Goal: Information Seeking & Learning: Learn about a topic

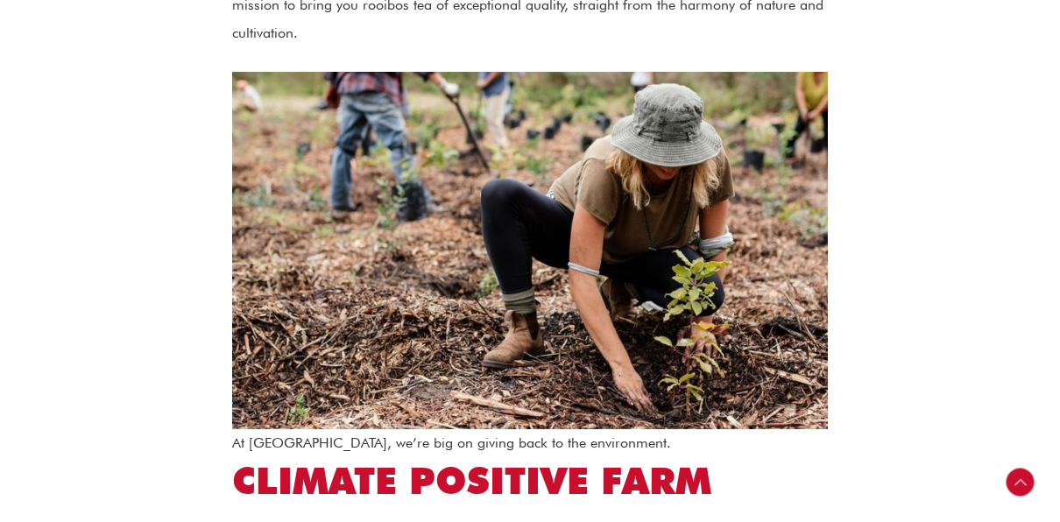
scroll to position [1427, 0]
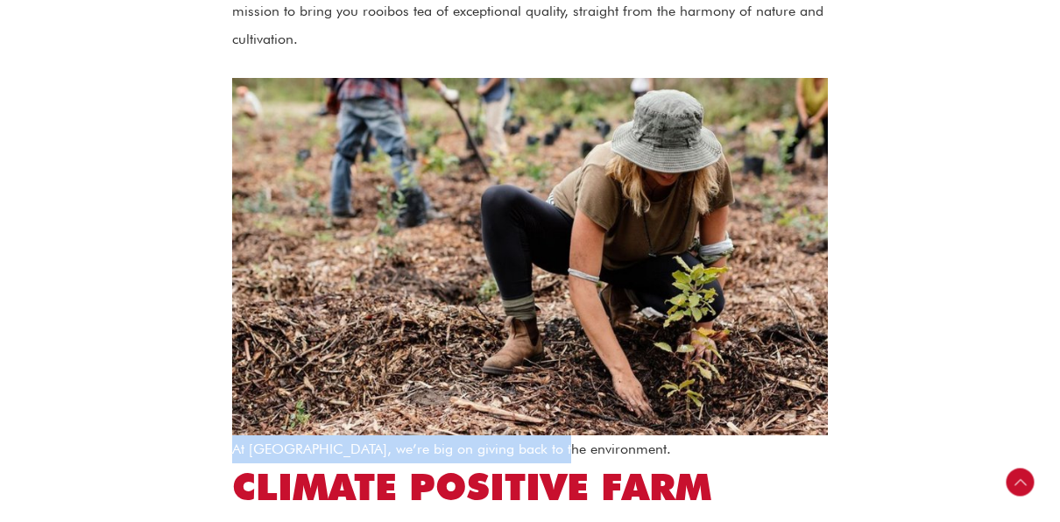
drag, startPoint x: 553, startPoint y: 422, endPoint x: 231, endPoint y: 420, distance: 321.5
copy figcaption "At [GEOGRAPHIC_DATA], we’re big on giving back to the environment"
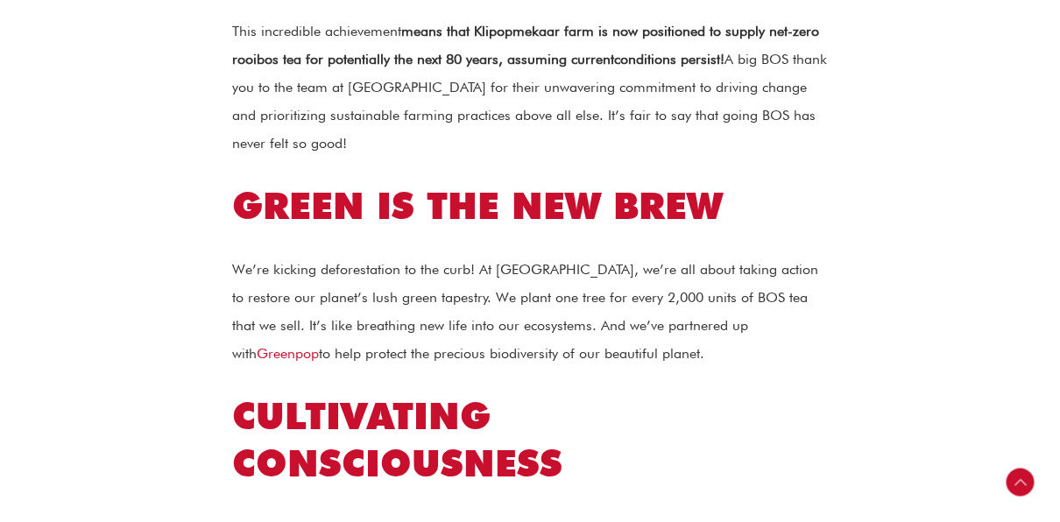
scroll to position [2227, 0]
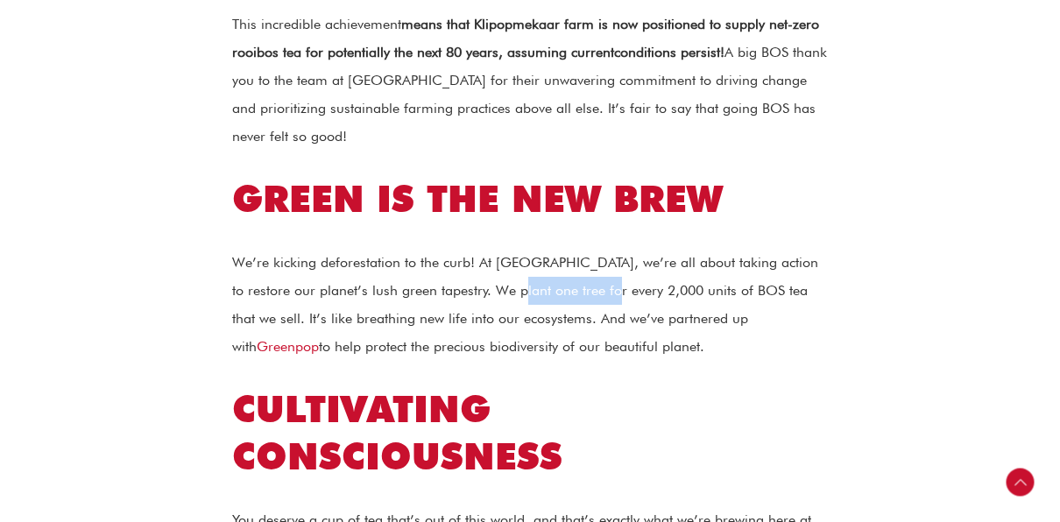
drag, startPoint x: 618, startPoint y: 233, endPoint x: 516, endPoint y: 231, distance: 101.6
click at [516, 249] on p "We’re kicking deforestation to the curb! At [GEOGRAPHIC_DATA], we’re all about …" at bounding box center [530, 305] width 596 height 112
drag, startPoint x: 516, startPoint y: 231, endPoint x: 640, endPoint y: 235, distance: 124.4
click at [640, 249] on p "We’re kicking deforestation to the curb! At [GEOGRAPHIC_DATA], we’re all about …" at bounding box center [530, 305] width 596 height 112
drag, startPoint x: 640, startPoint y: 235, endPoint x: 532, endPoint y: 243, distance: 108.9
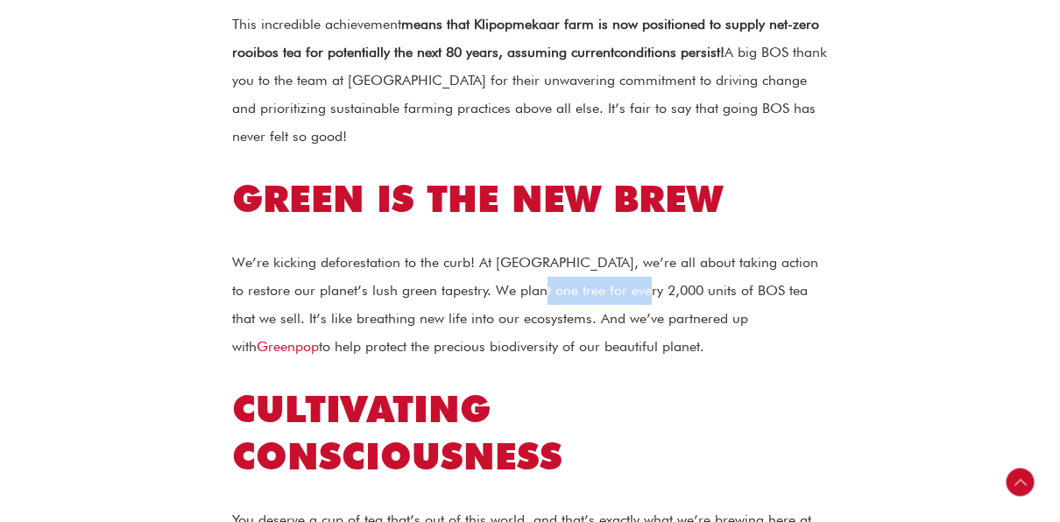
click at [532, 249] on p "We’re kicking deforestation to the curb! At [GEOGRAPHIC_DATA], we’re all about …" at bounding box center [530, 305] width 596 height 112
drag, startPoint x: 532, startPoint y: 243, endPoint x: 706, endPoint y: 238, distance: 174.4
click at [706, 249] on p "We’re kicking deforestation to the curb! At [GEOGRAPHIC_DATA], we’re all about …" at bounding box center [530, 305] width 596 height 112
drag, startPoint x: 642, startPoint y: 236, endPoint x: 521, endPoint y: 245, distance: 121.3
click at [521, 249] on p "We’re kicking deforestation to the curb! At [GEOGRAPHIC_DATA], we’re all about …" at bounding box center [530, 305] width 596 height 112
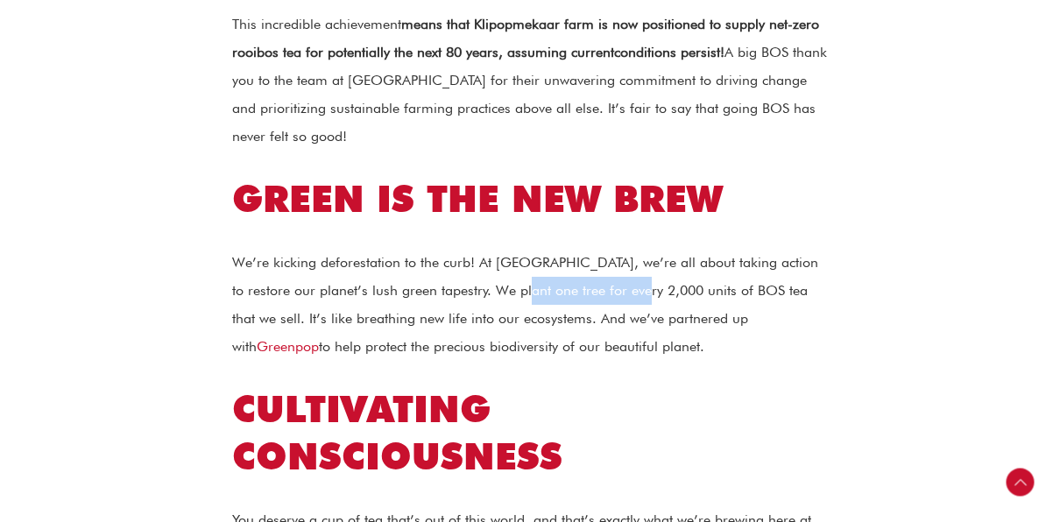
drag, startPoint x: 521, startPoint y: 245, endPoint x: 644, endPoint y: 239, distance: 122.8
click at [644, 249] on p "We’re kicking deforestation to the curb! At [GEOGRAPHIC_DATA], we’re all about …" at bounding box center [530, 305] width 596 height 112
click at [712, 249] on p "We’re kicking deforestation to the curb! At [GEOGRAPHIC_DATA], we’re all about …" at bounding box center [530, 305] width 596 height 112
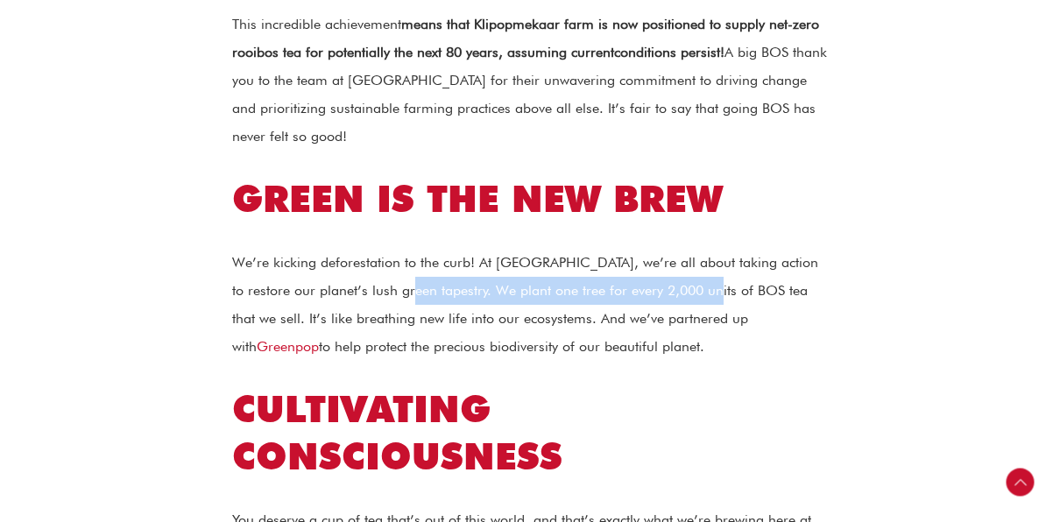
drag, startPoint x: 712, startPoint y: 233, endPoint x: 412, endPoint y: 247, distance: 300.8
click at [412, 249] on p "We’re kicking deforestation to the curb! At [GEOGRAPHIC_DATA], we’re all about …" at bounding box center [530, 305] width 596 height 112
copy p "We plant one tree for every 2,000 units of BOS tea"
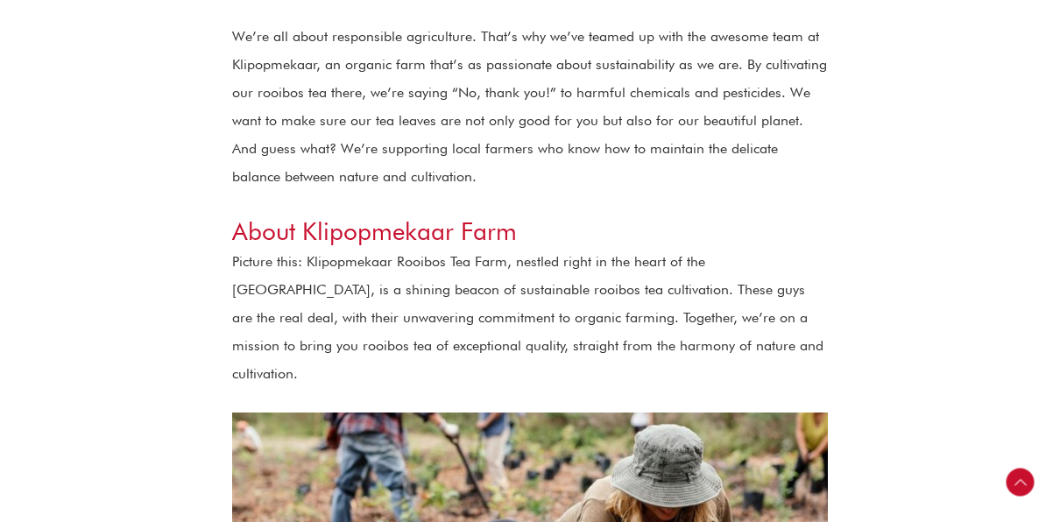
scroll to position [1051, 0]
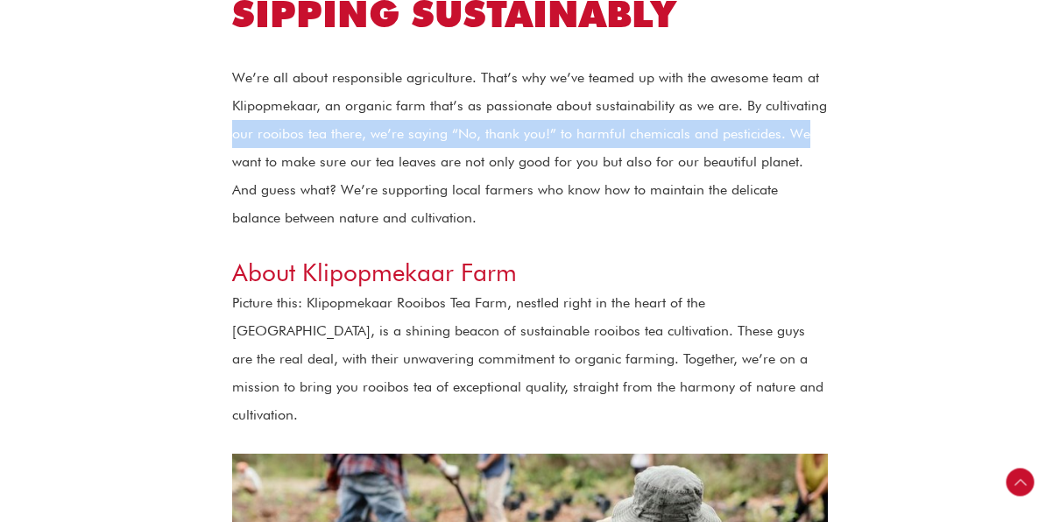
drag, startPoint x: 1049, startPoint y: 137, endPoint x: 1039, endPoint y: 92, distance: 45.9
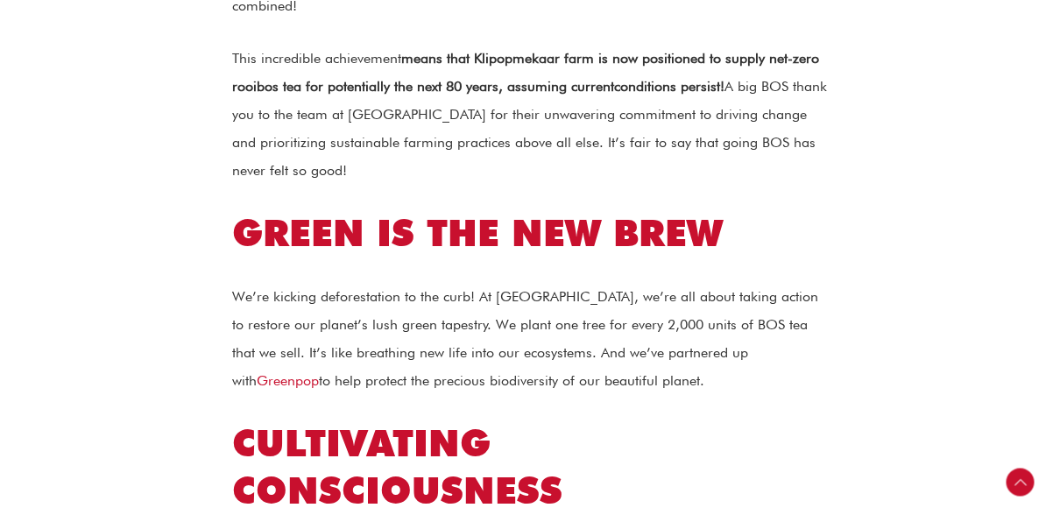
scroll to position [2199, 0]
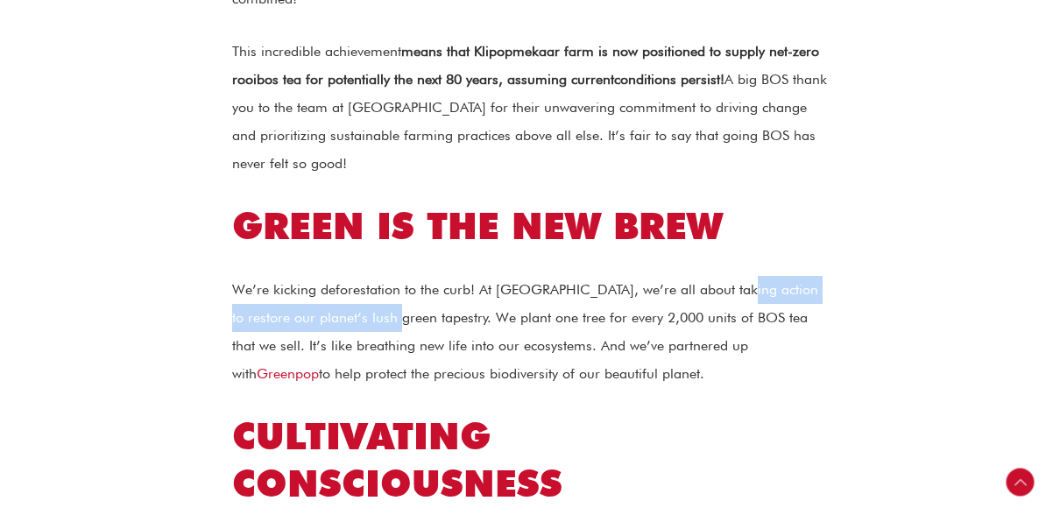
drag, startPoint x: 398, startPoint y: 261, endPoint x: 724, endPoint y: 229, distance: 327.4
click at [724, 276] on p "We’re kicking deforestation to the curb! At [GEOGRAPHIC_DATA], we’re all about …" at bounding box center [530, 332] width 596 height 112
copy p "restore our planet’s lush green tapestry"
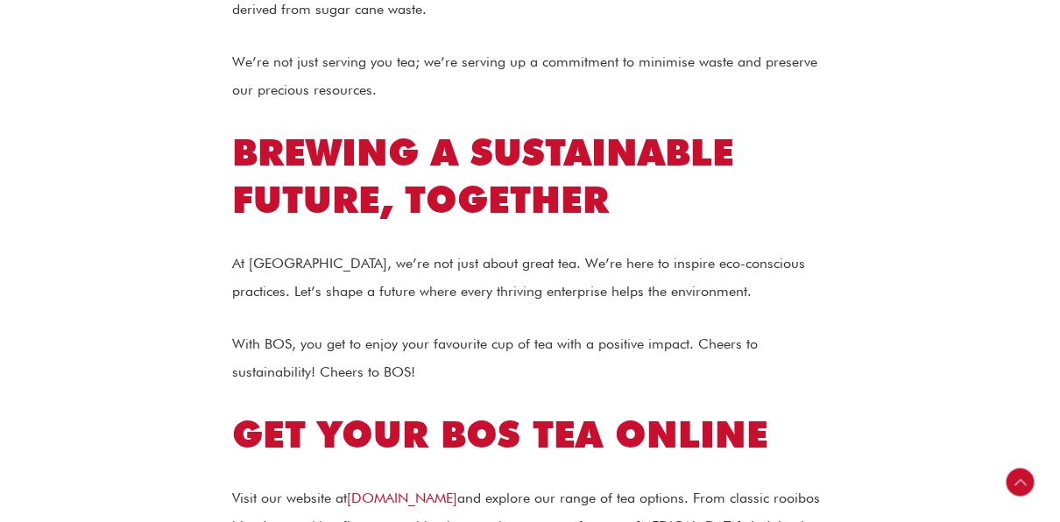
scroll to position [3584, 0]
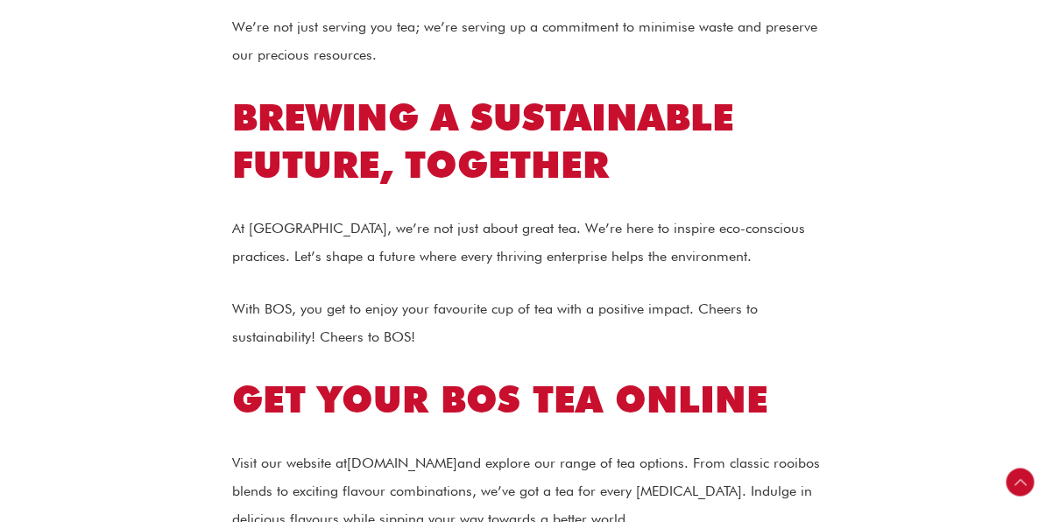
drag, startPoint x: 485, startPoint y: 363, endPoint x: 356, endPoint y: 357, distance: 129.7
click at [356, 449] on p "Visit our website at [DOMAIN_NAME] and explore our range of tea options. From c…" at bounding box center [530, 491] width 596 height 84
copy link "[DOMAIN_NAME]"
